Goal: Task Accomplishment & Management: Manage account settings

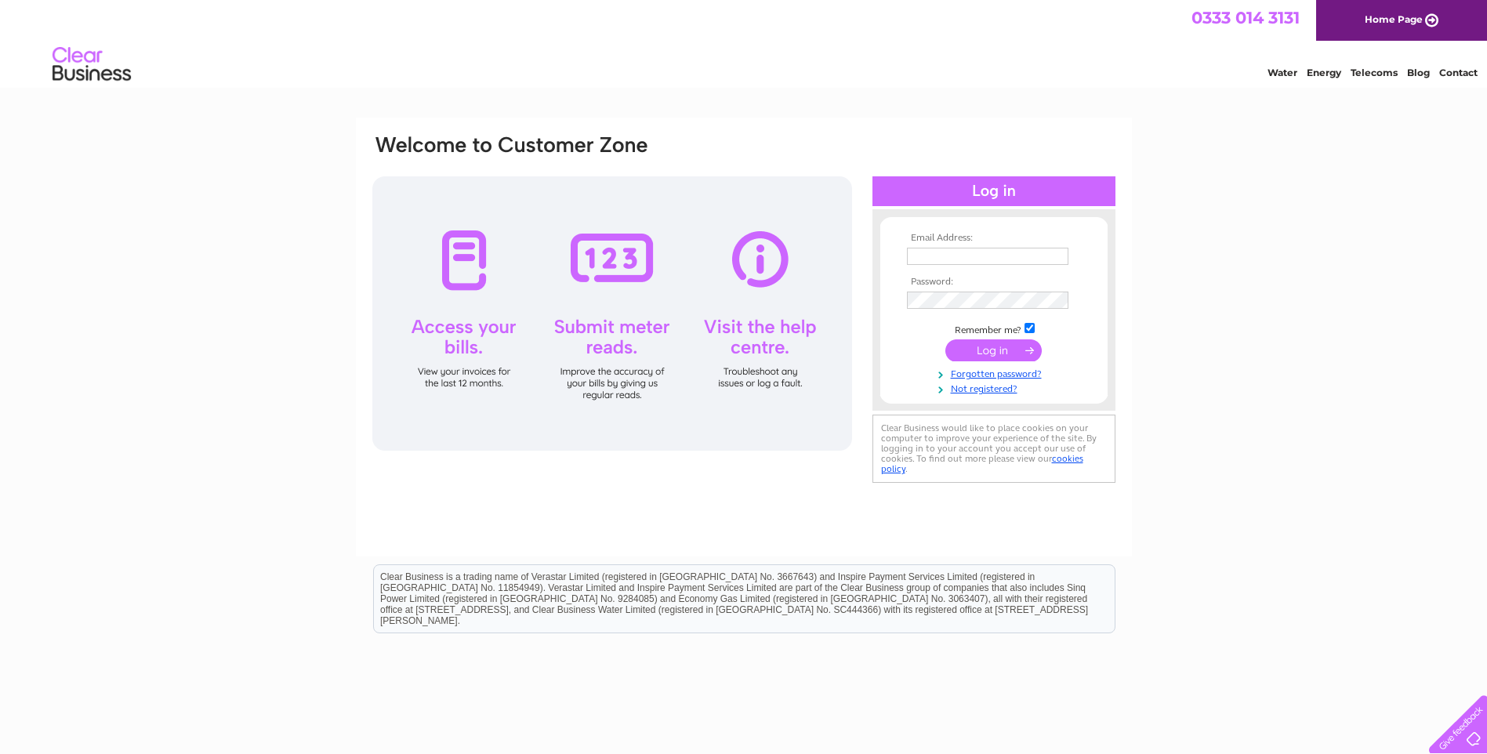
type input "carrie@clydeboatyard.com"
click at [989, 352] on input "submit" at bounding box center [994, 350] width 96 height 22
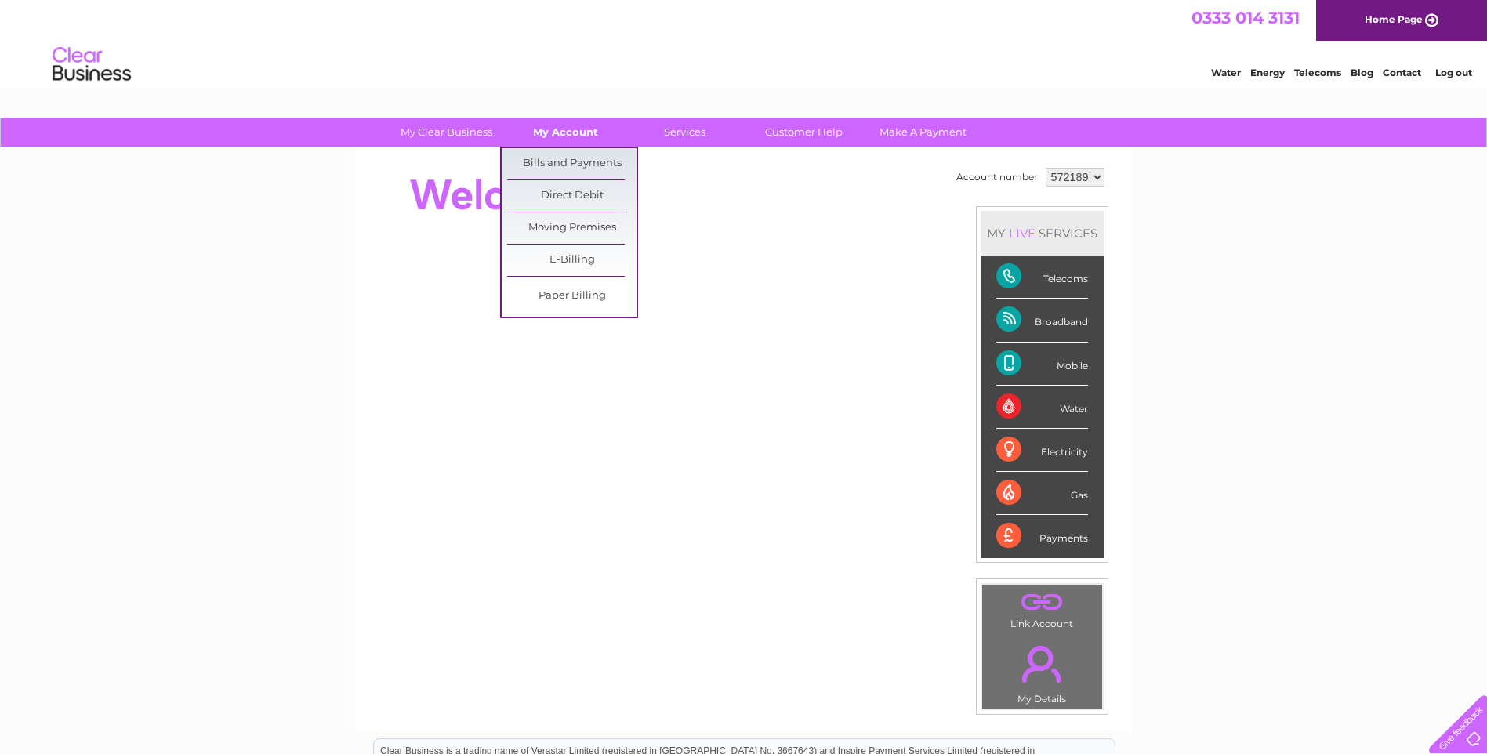
click at [554, 129] on link "My Account" at bounding box center [565, 132] width 129 height 29
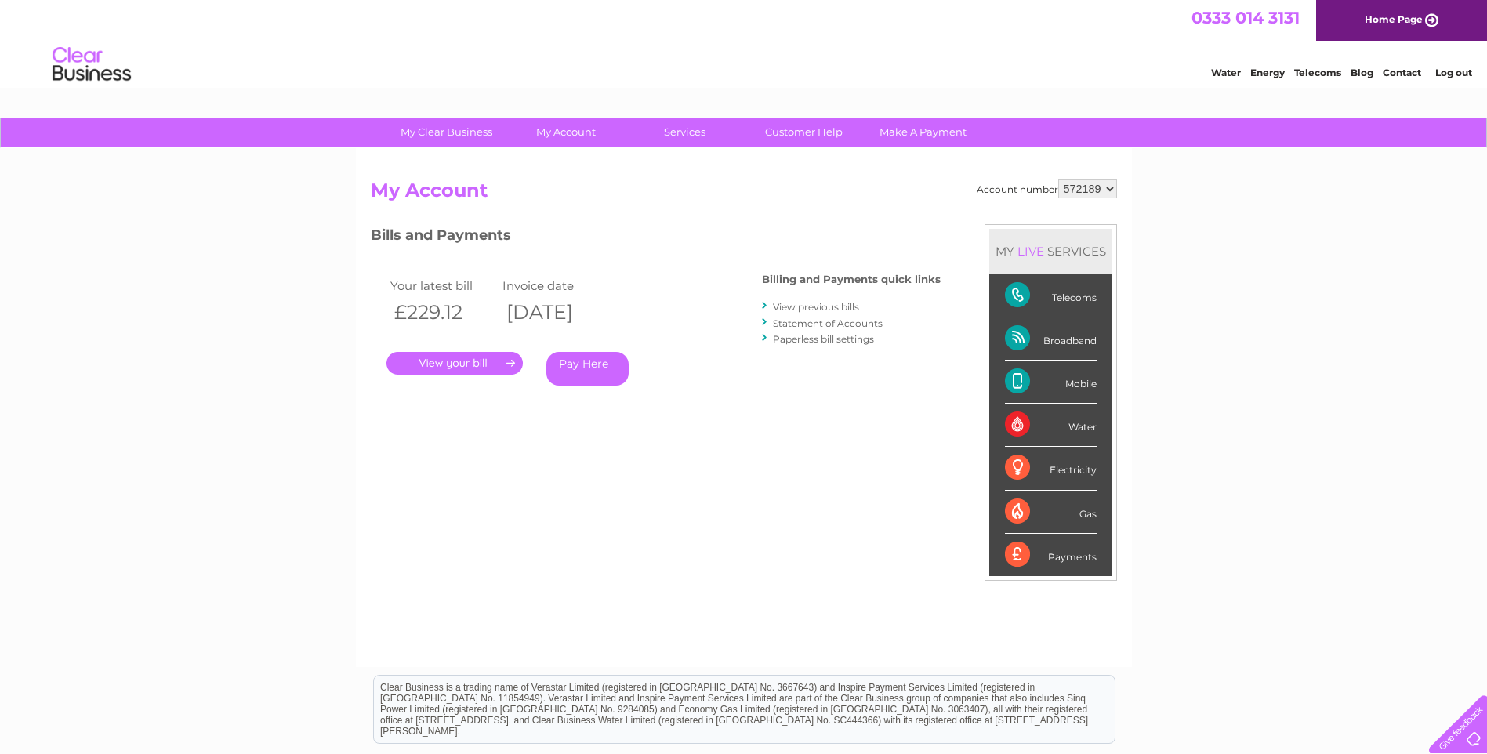
click at [443, 361] on link "." at bounding box center [455, 363] width 136 height 23
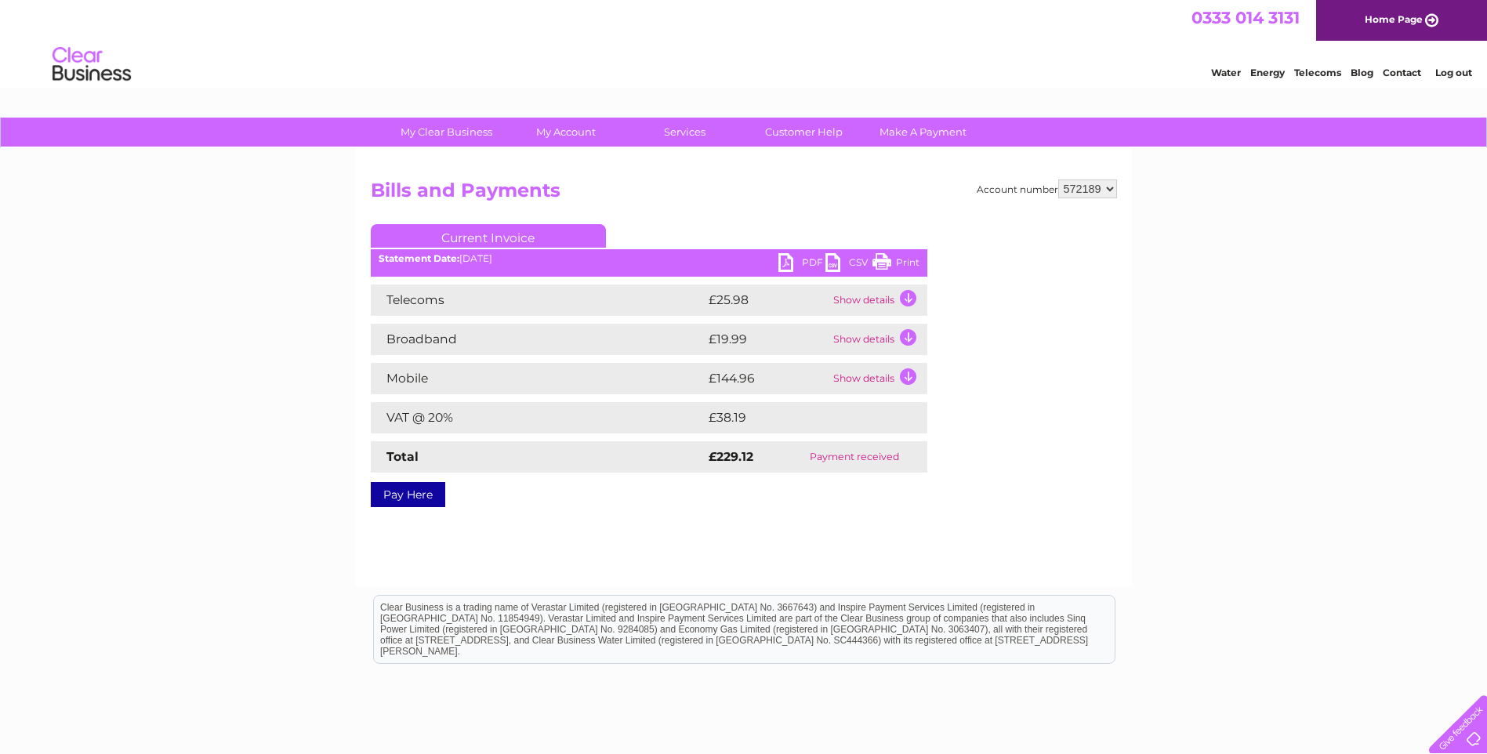
click at [904, 375] on td "Show details" at bounding box center [879, 378] width 98 height 31
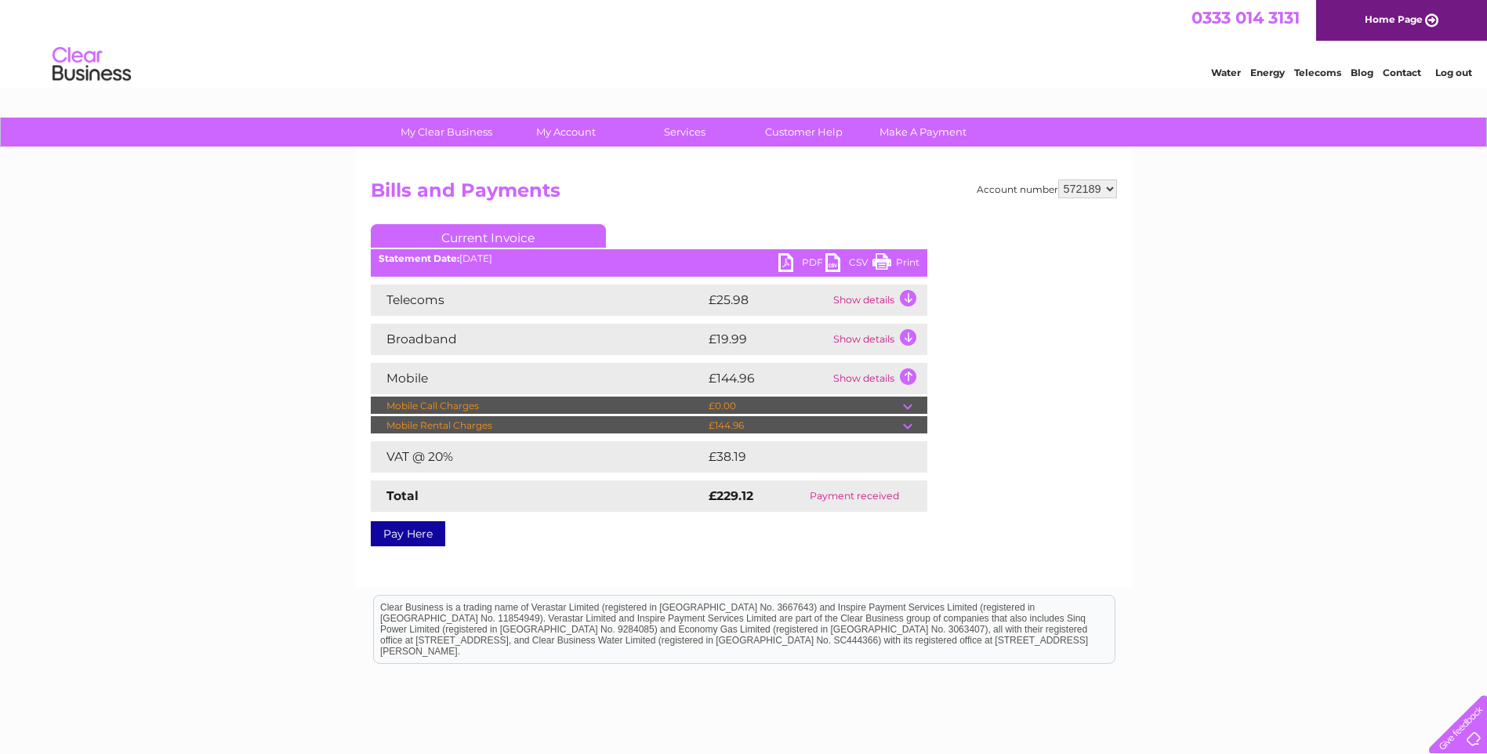
click at [906, 423] on td at bounding box center [915, 425] width 24 height 19
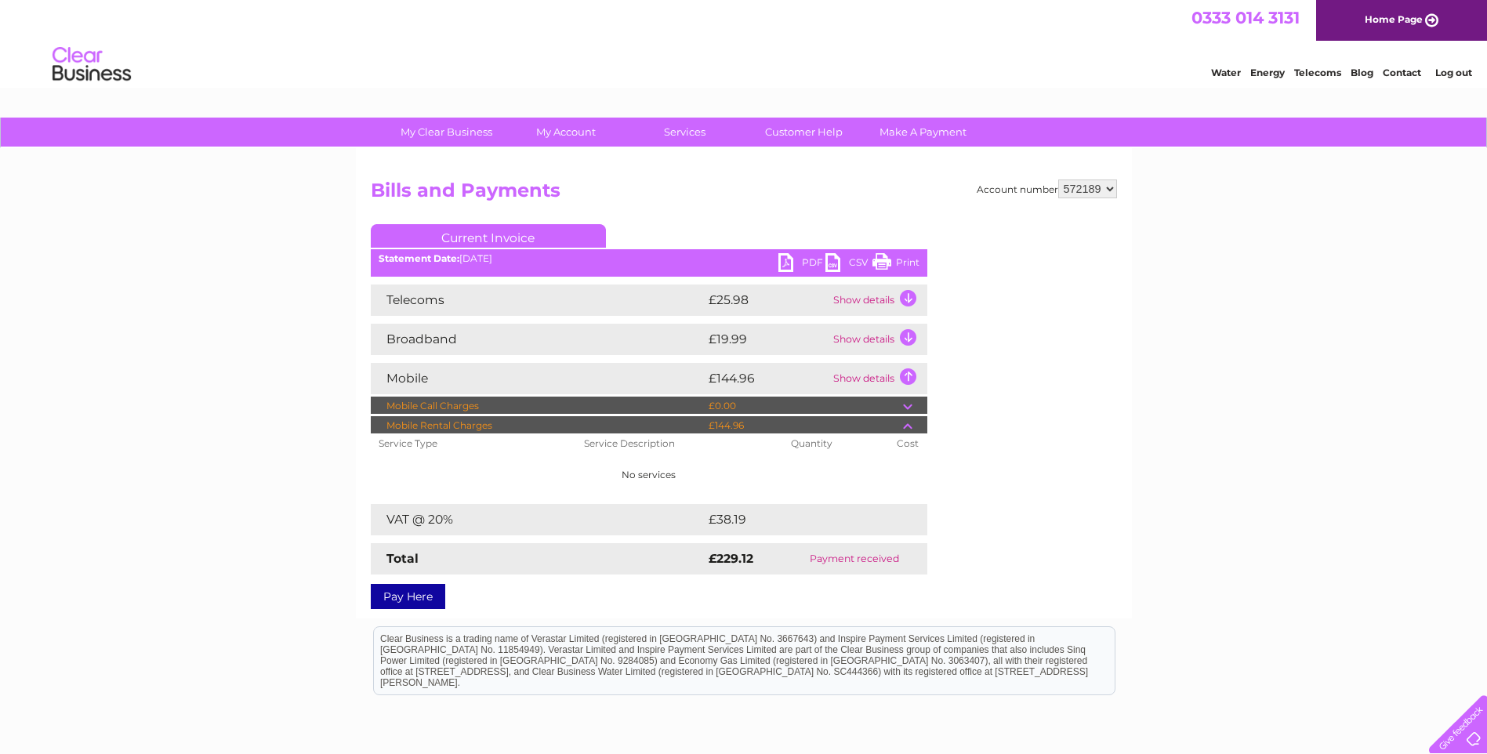
click at [908, 428] on td at bounding box center [915, 425] width 24 height 19
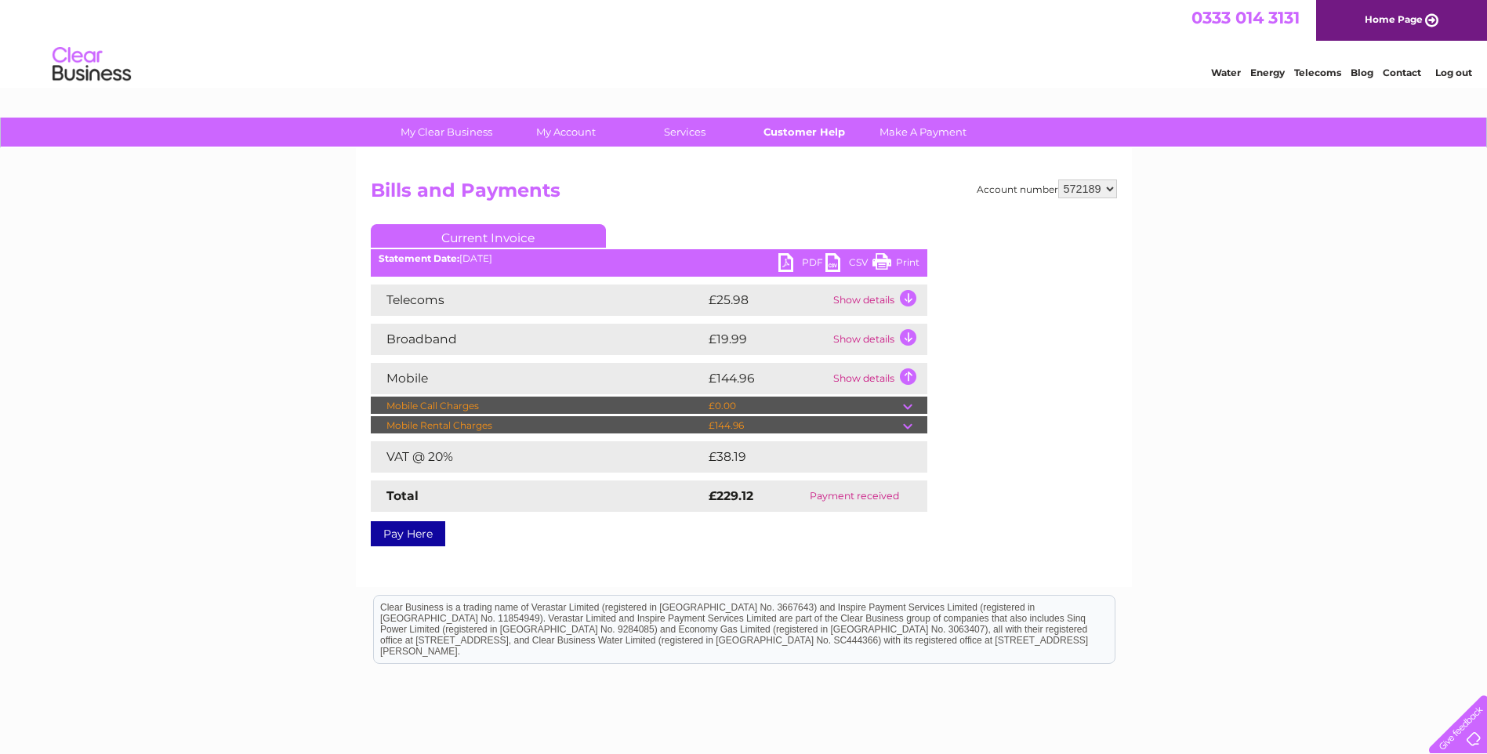
click at [814, 133] on link "Customer Help" at bounding box center [803, 132] width 129 height 29
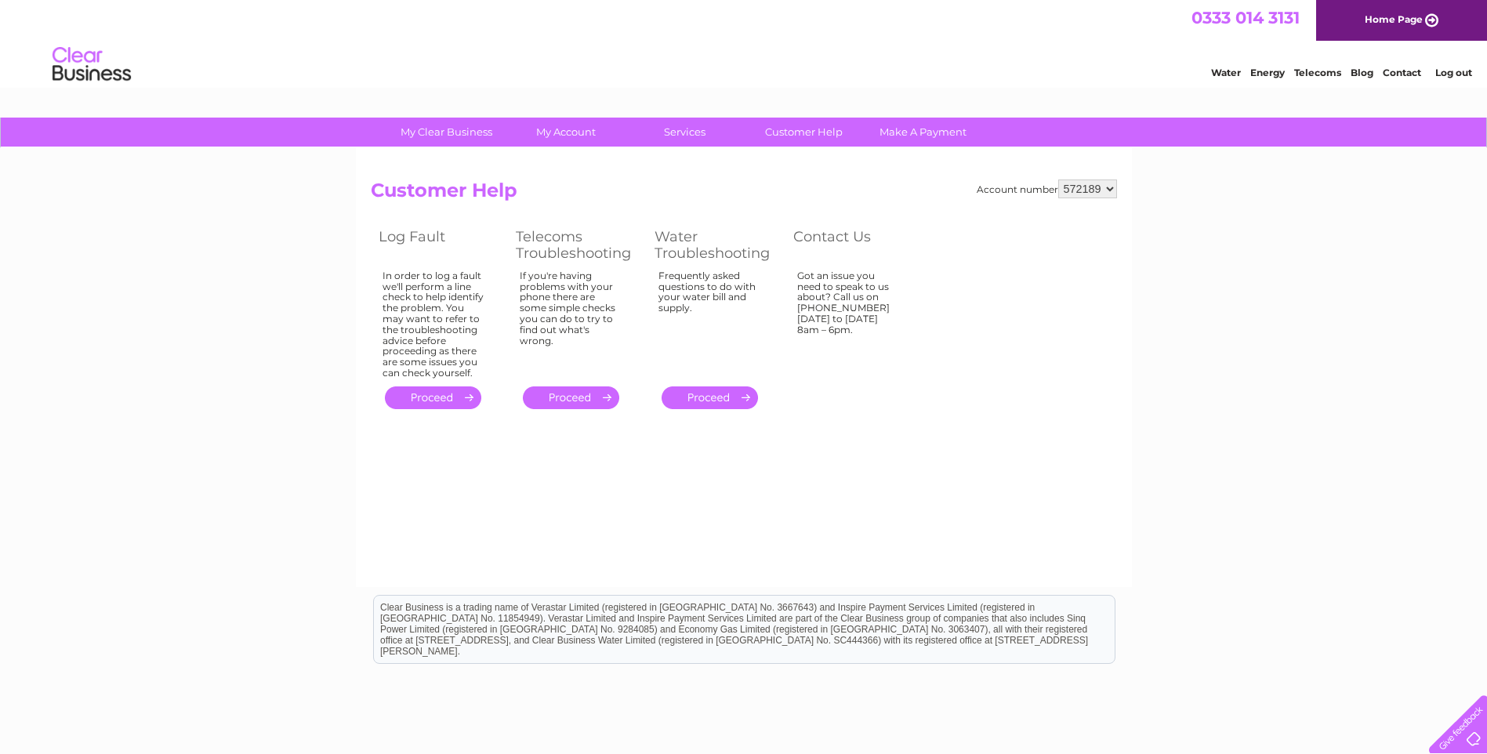
click at [1406, 71] on link "Contact" at bounding box center [1402, 73] width 38 height 12
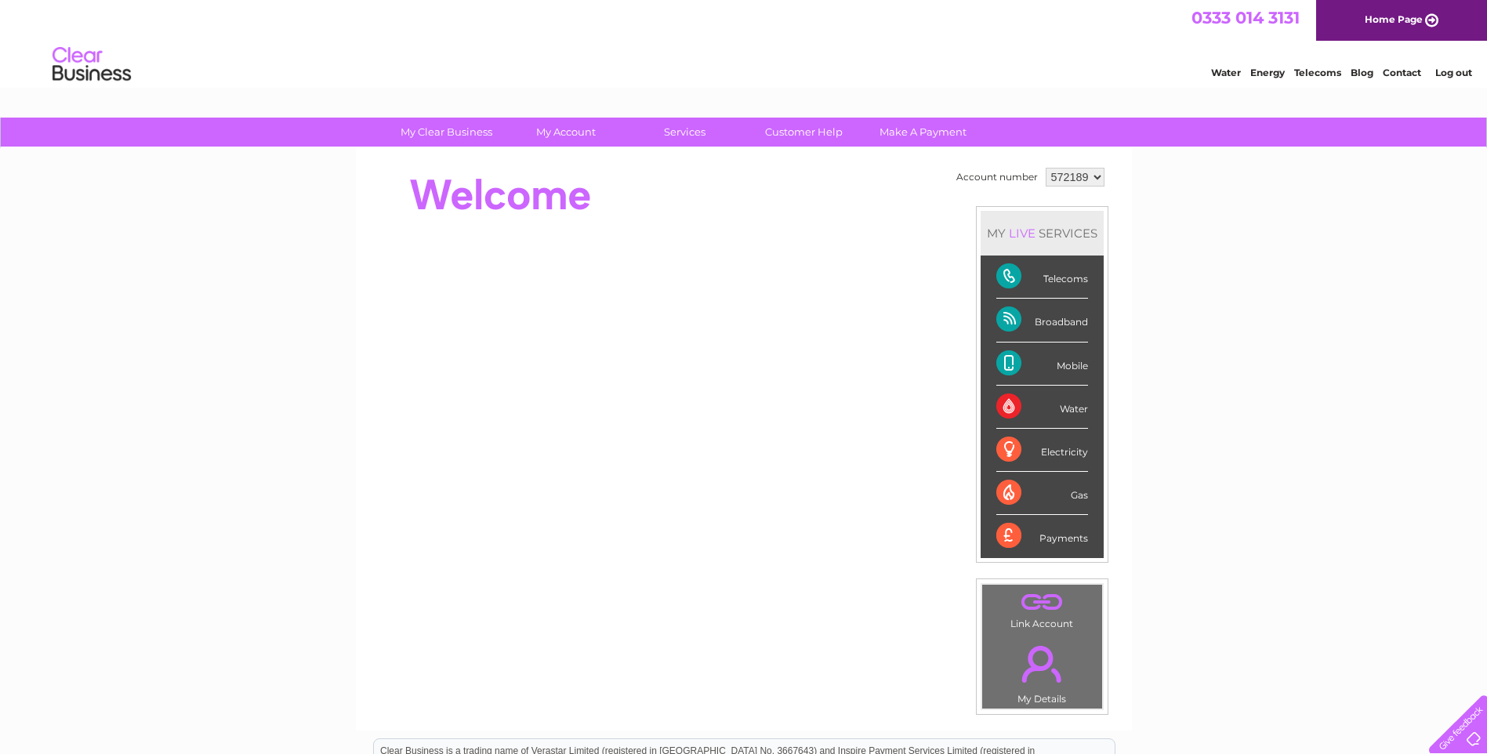
click at [1398, 71] on link "Contact" at bounding box center [1402, 73] width 38 height 12
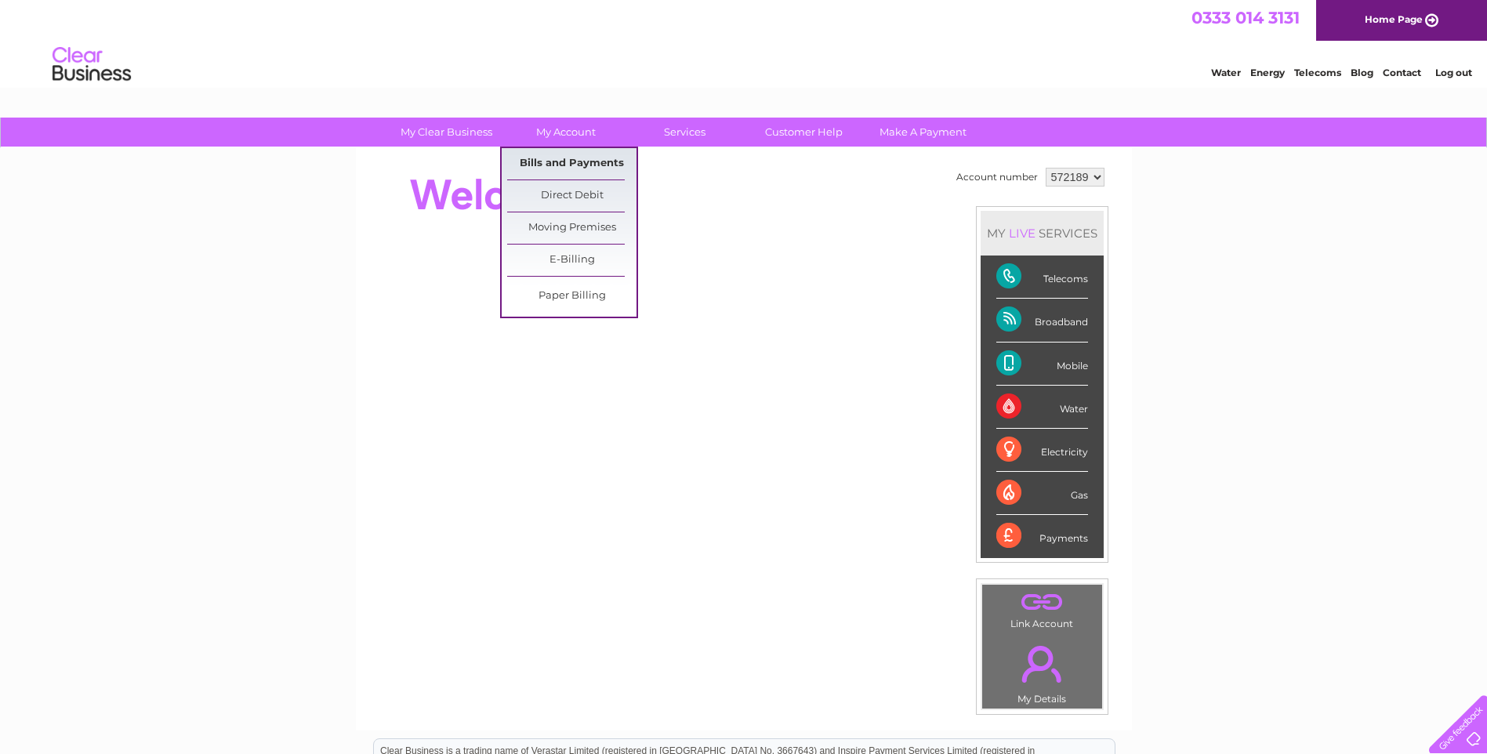
click at [561, 163] on link "Bills and Payments" at bounding box center [571, 163] width 129 height 31
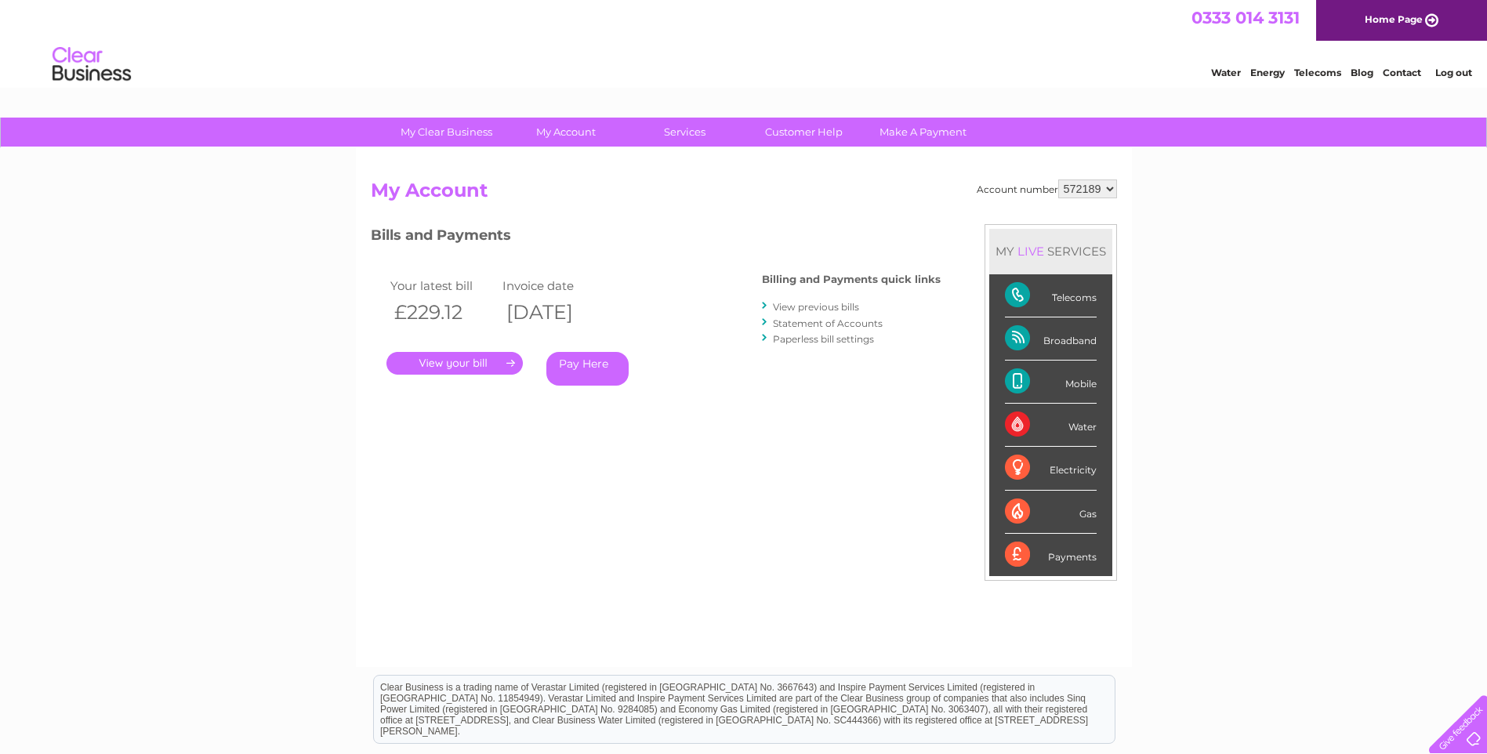
click at [445, 364] on link "." at bounding box center [455, 363] width 136 height 23
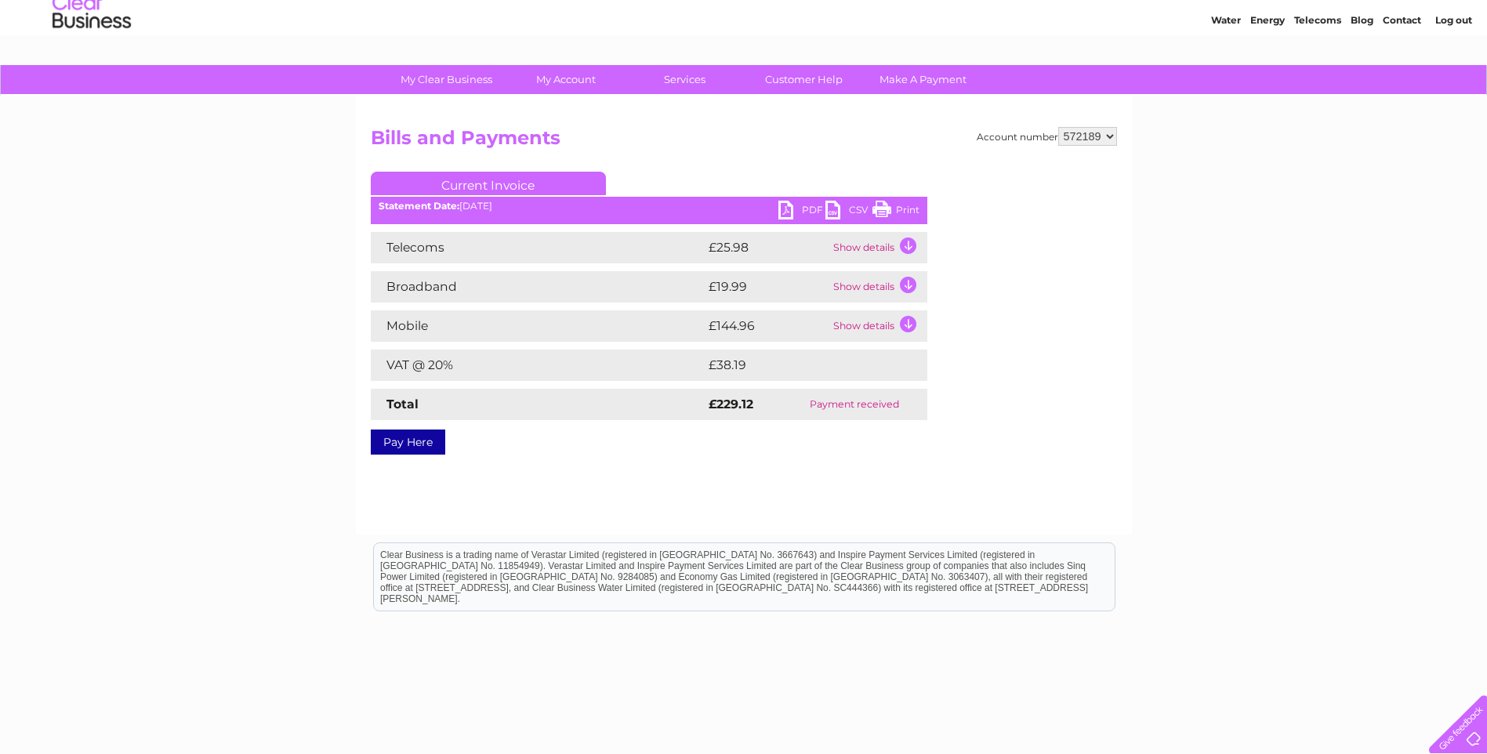
scroll to position [78, 0]
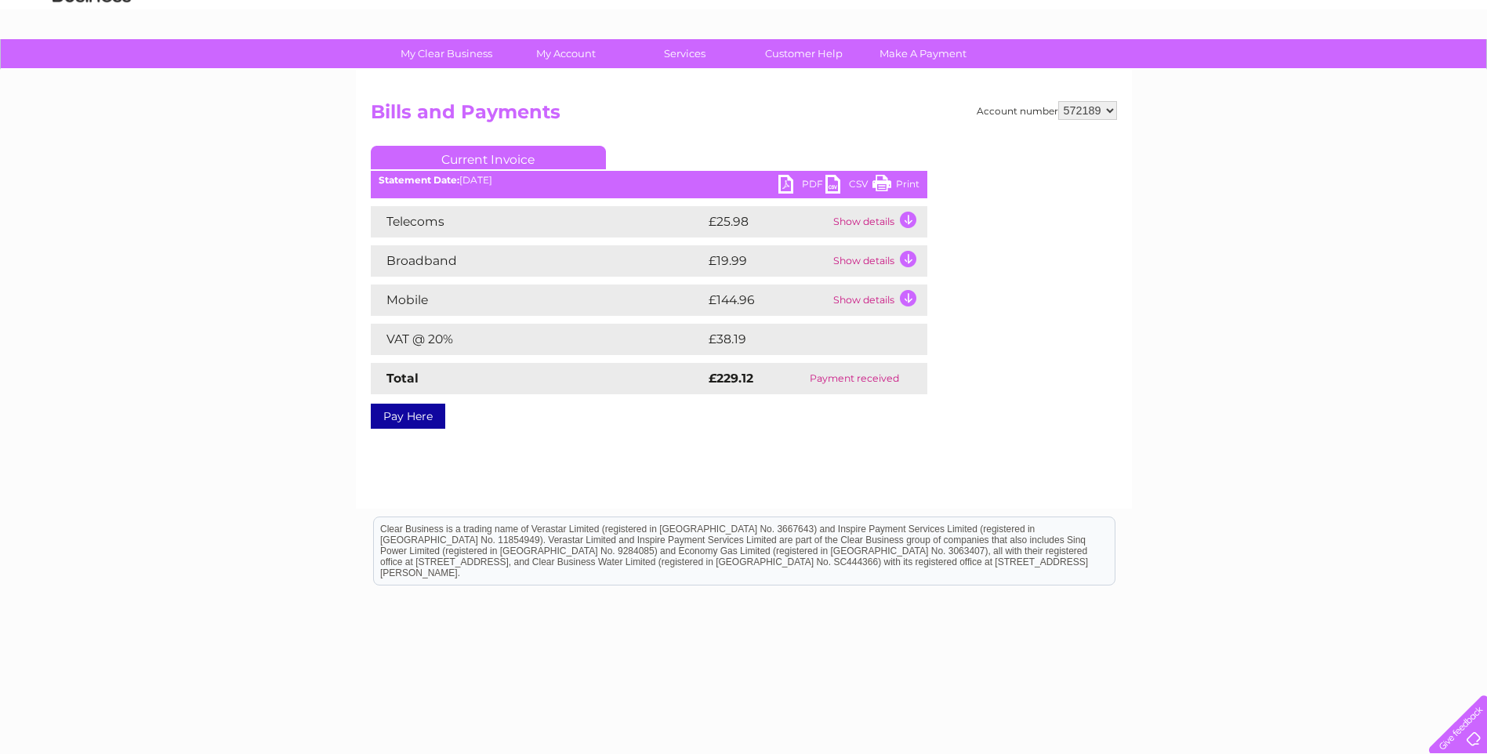
click at [908, 299] on td "Show details" at bounding box center [879, 300] width 98 height 31
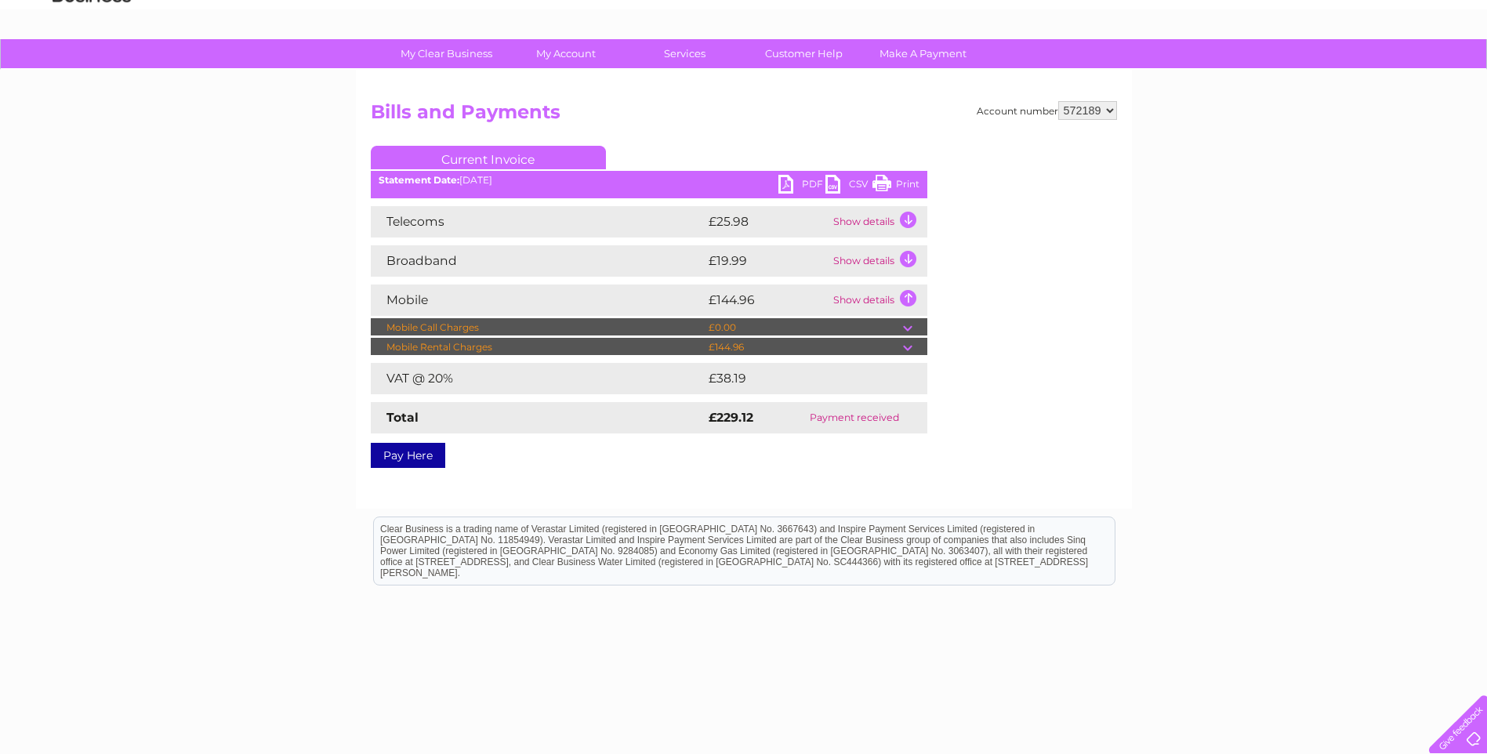
click at [906, 347] on td at bounding box center [915, 347] width 24 height 19
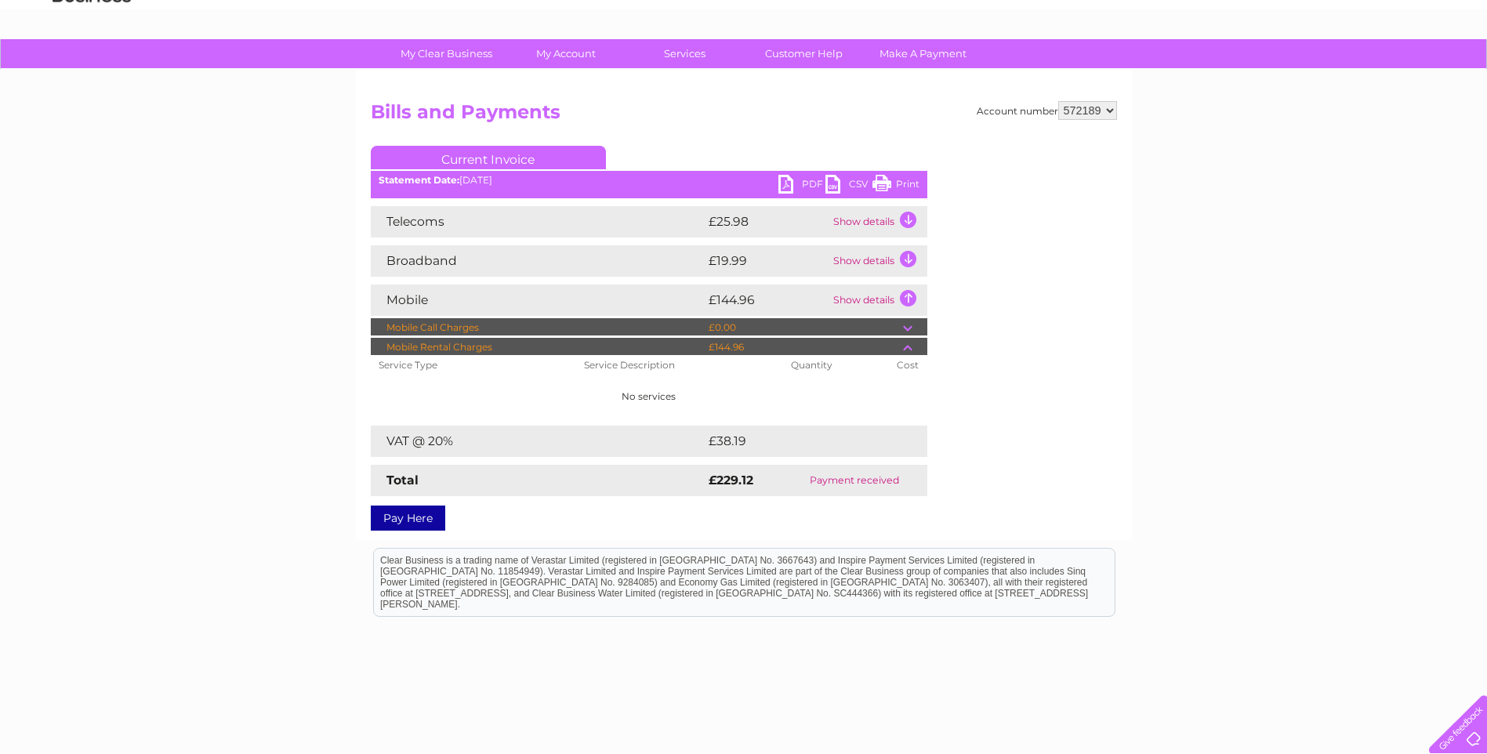
click at [810, 186] on link "PDF" at bounding box center [802, 186] width 47 height 23
